Goal: Transaction & Acquisition: Book appointment/travel/reservation

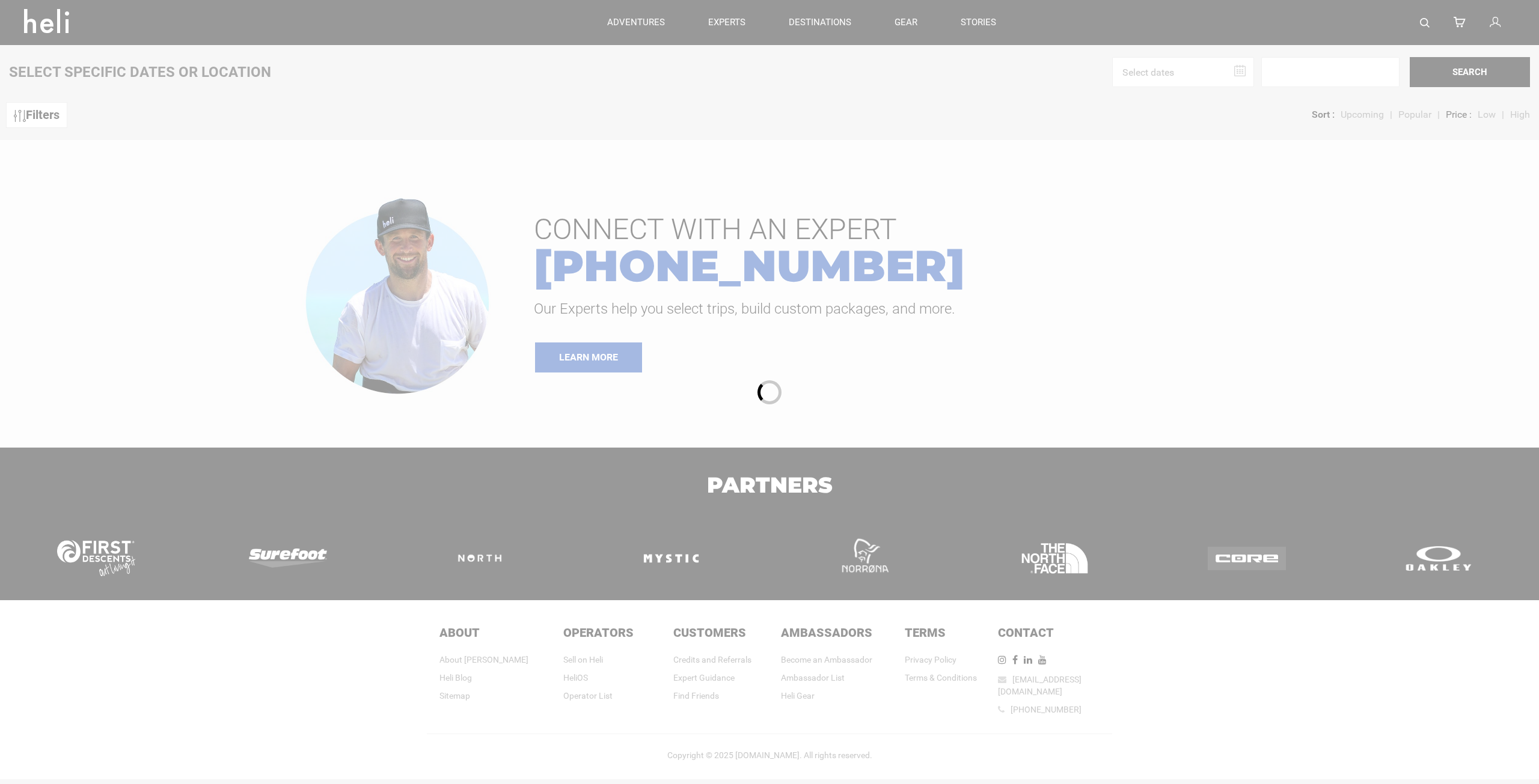
type input "Heli Skiing"
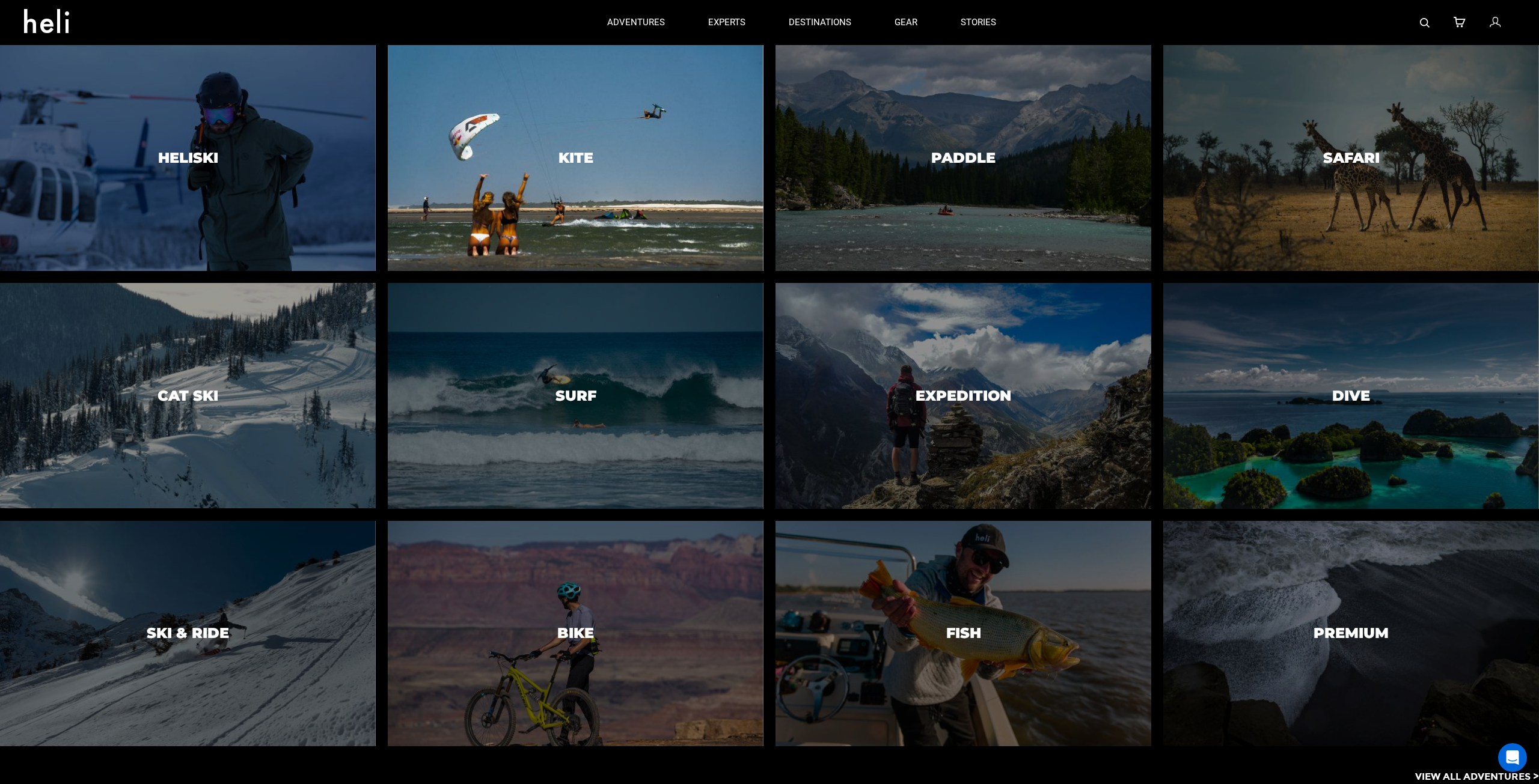
click at [672, 217] on div at bounding box center [576, 157] width 383 height 230
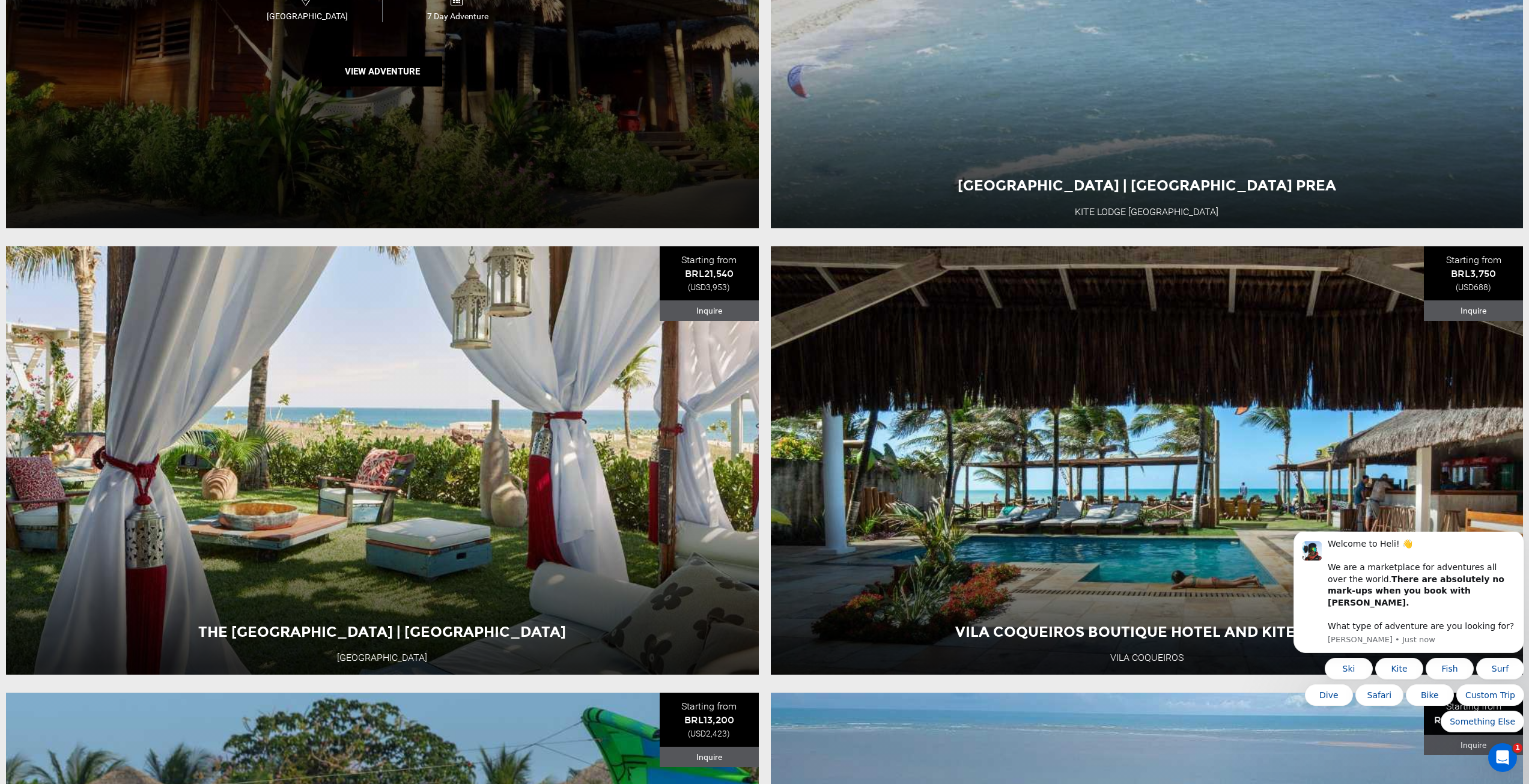
type input "Heli Skiing"
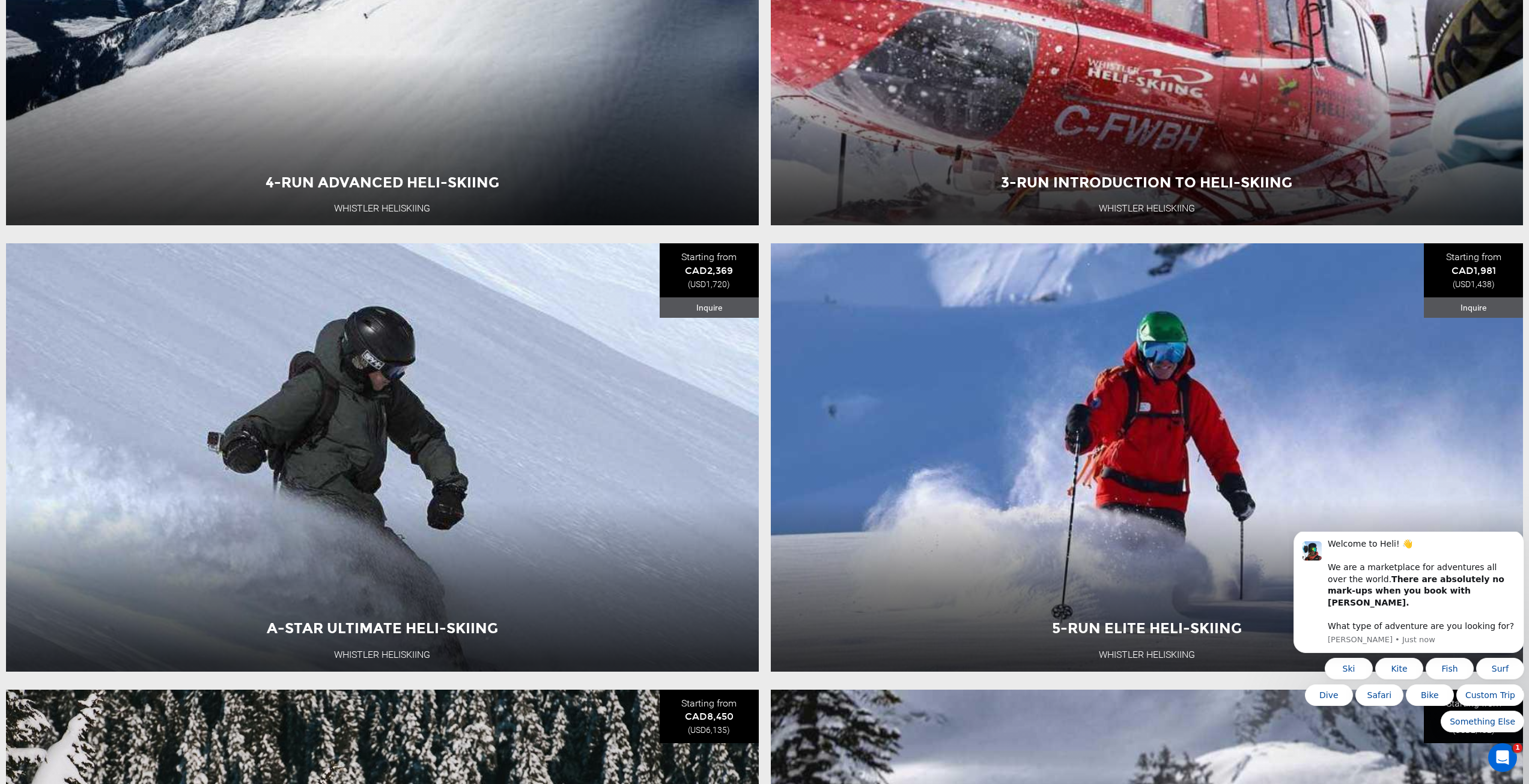
scroll to position [408, 0]
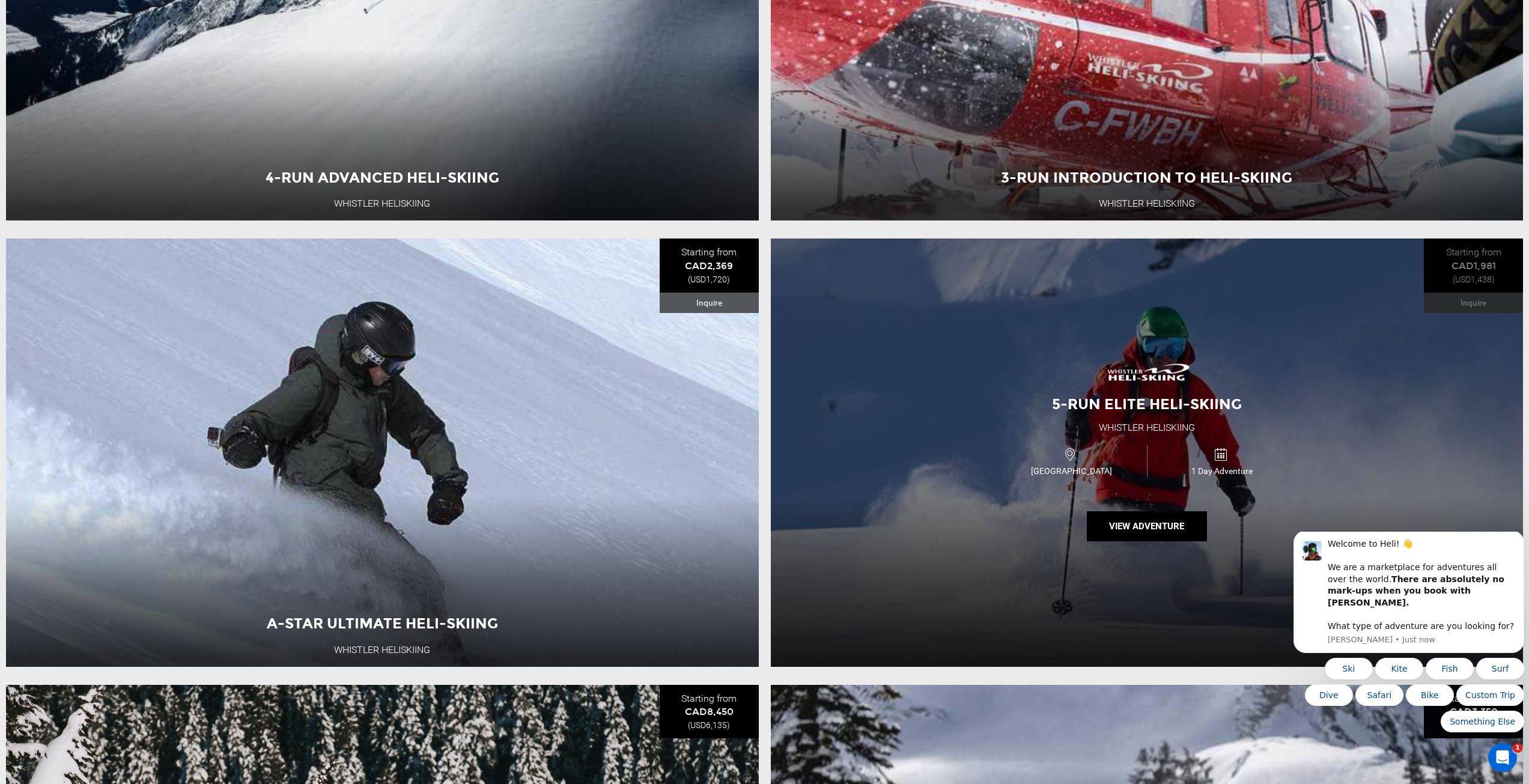
click at [1093, 606] on div "5-Run Elite Heli-Skiing Whistler Heliskiing [GEOGRAPHIC_DATA] 1 Day Adventure V…" at bounding box center [1147, 453] width 753 height 428
